Goal: Information Seeking & Learning: Learn about a topic

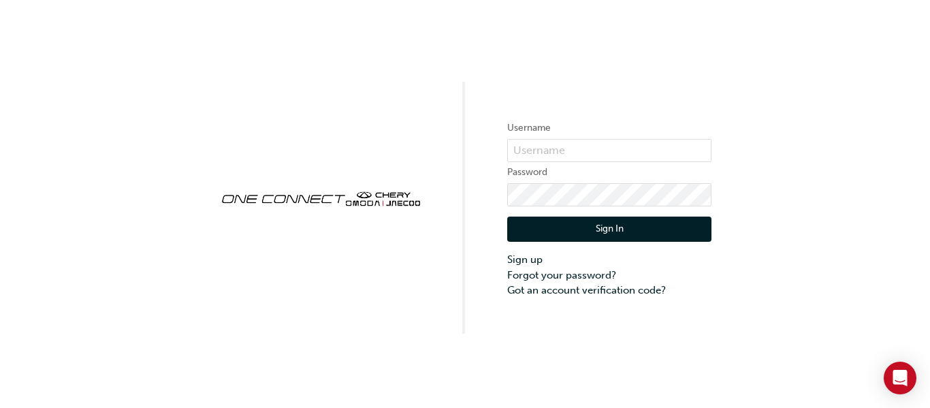
click at [556, 131] on label "Username" at bounding box center [609, 128] width 204 height 16
click at [546, 153] on input "text" at bounding box center [609, 150] width 204 height 23
type input "MITCHHODGSON35@GMAIL.COM"
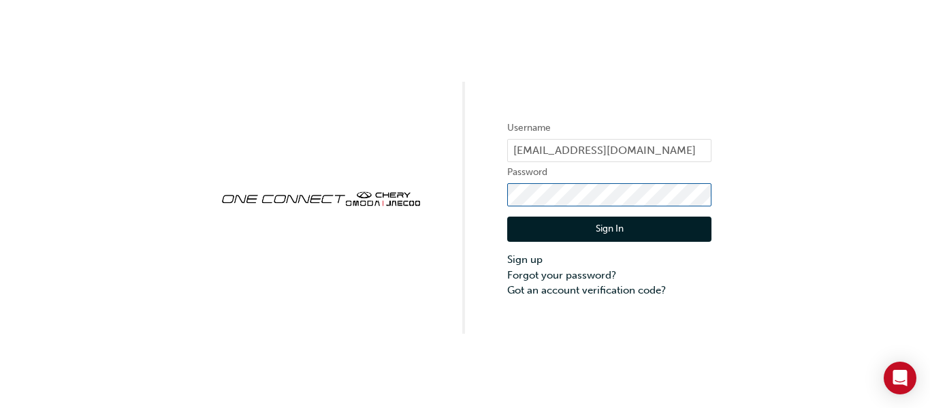
click button "Sign In" at bounding box center [609, 230] width 204 height 26
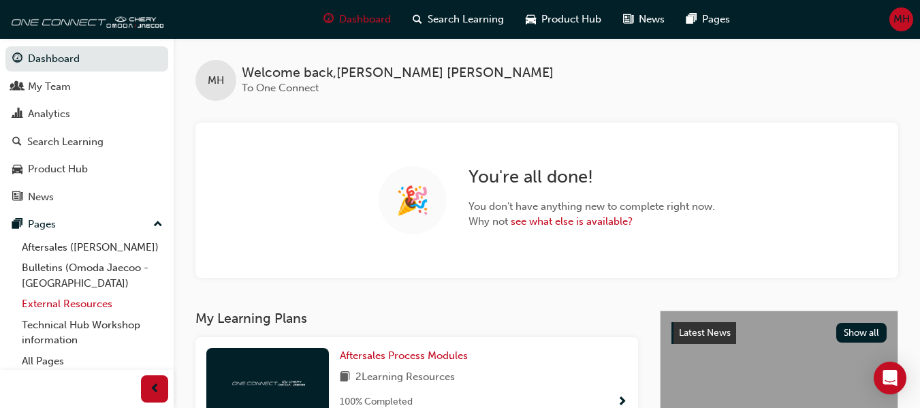
click at [63, 301] on link "External Resources" at bounding box center [92, 303] width 152 height 21
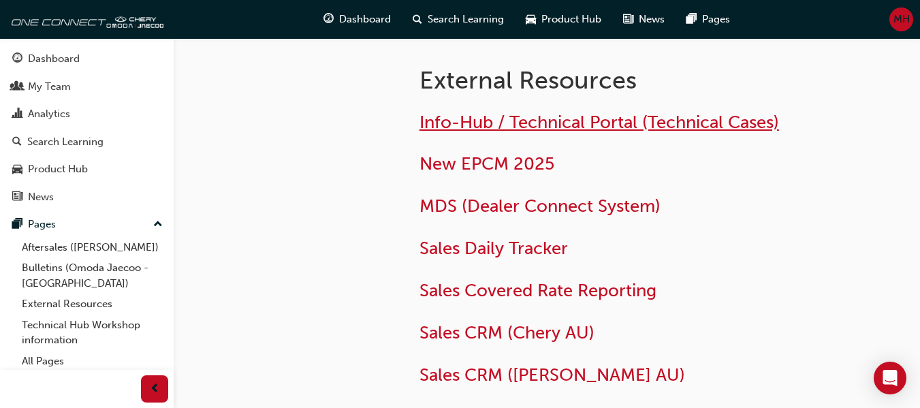
click at [434, 125] on span "Info-Hub / Technical Portal (Technical Cases)" at bounding box center [599, 122] width 360 height 21
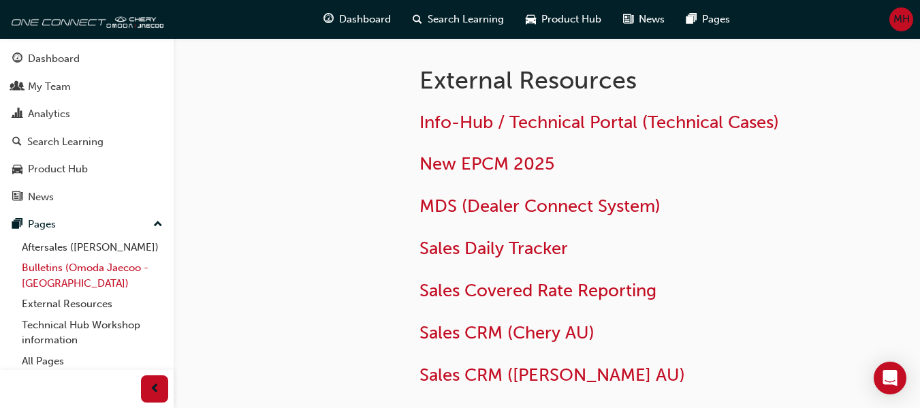
click at [54, 261] on link "Bulletins (Omoda Jaecoo - [GEOGRAPHIC_DATA])" at bounding box center [92, 275] width 152 height 36
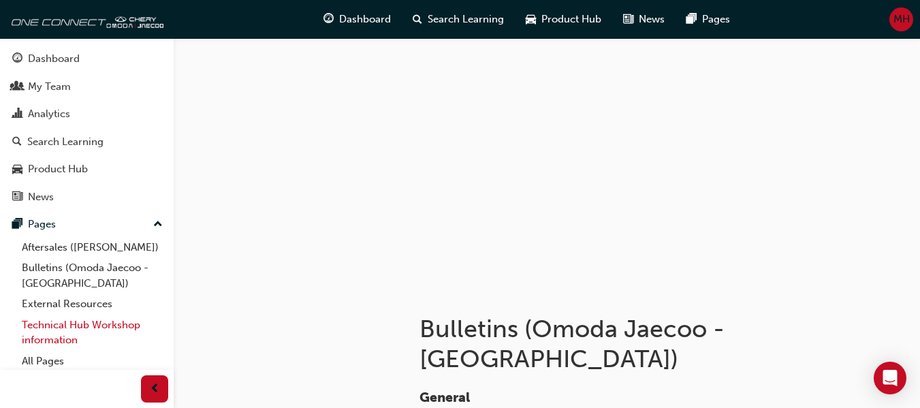
click at [54, 323] on link "Technical Hub Workshop information" at bounding box center [92, 333] width 152 height 36
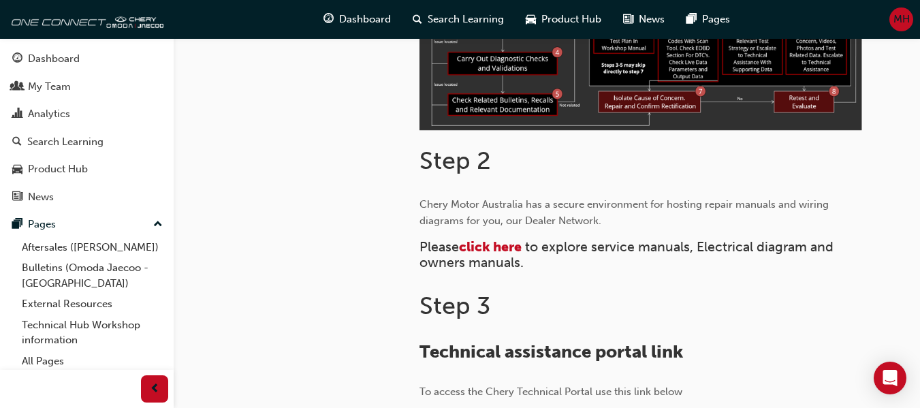
scroll to position [545, 0]
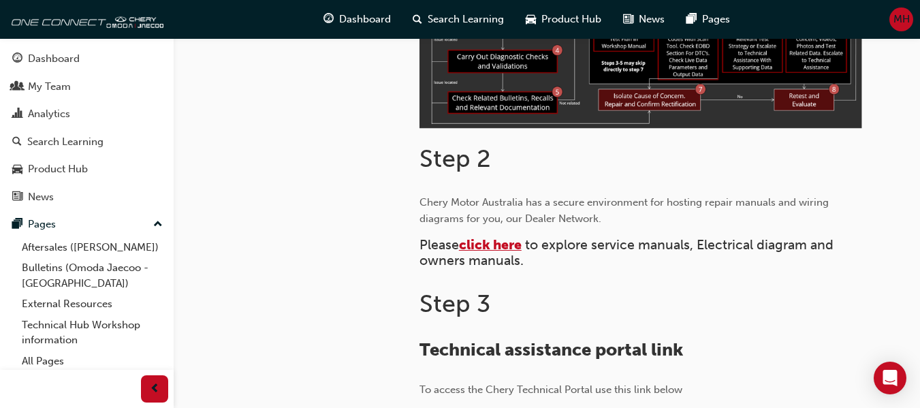
click at [484, 240] on span "click here" at bounding box center [490, 245] width 63 height 16
